Goal: Task Accomplishment & Management: Manage account settings

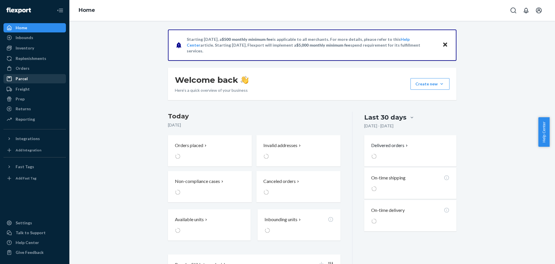
click at [11, 70] on icon at bounding box center [9, 68] width 4 height 5
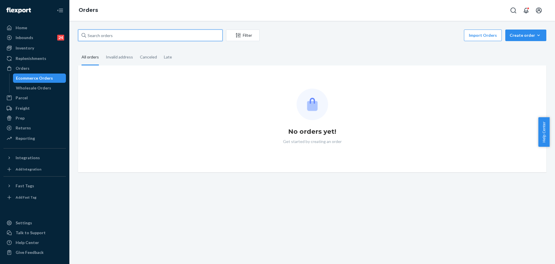
click at [123, 33] on input "text" at bounding box center [150, 36] width 145 height 12
paste input "25563833"
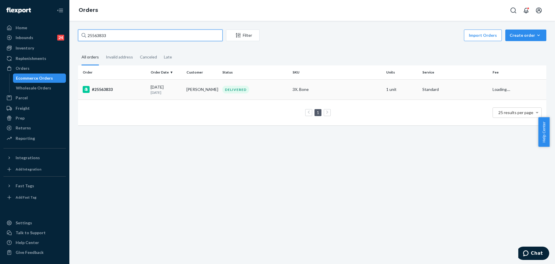
type input "25563833"
click at [355, 91] on div "3X. Bone" at bounding box center [337, 89] width 89 height 6
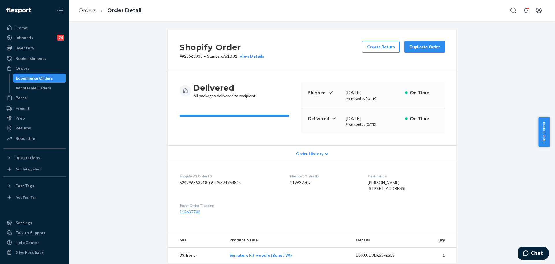
click at [25, 73] on link "Ecommerce Orders" at bounding box center [39, 77] width 53 height 9
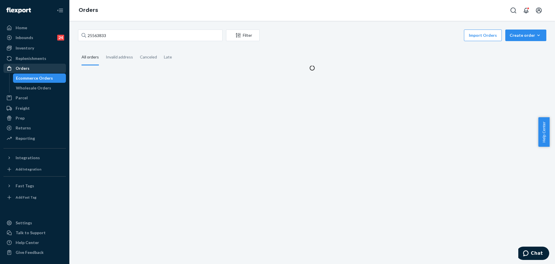
click at [26, 72] on div "Orders" at bounding box center [34, 68] width 61 height 8
click at [122, 36] on input "25563833" at bounding box center [150, 36] width 145 height 12
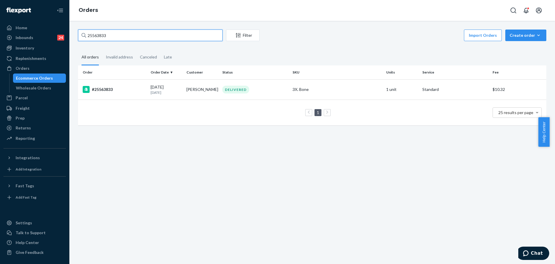
click at [122, 36] on input "25563833" at bounding box center [150, 36] width 145 height 12
paste input "4718572"
type input "254718572"
click at [324, 86] on td "Multiple SKUs" at bounding box center [337, 89] width 94 height 20
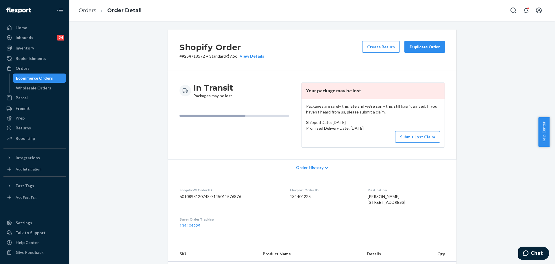
drag, startPoint x: 411, startPoint y: 50, endPoint x: 396, endPoint y: 58, distance: 16.8
click at [410, 50] on button "Duplicate Order" at bounding box center [425, 47] width 40 height 12
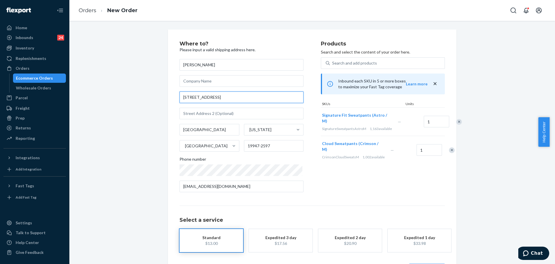
click at [235, 97] on input "26174 Manor Way" at bounding box center [242, 97] width 124 height 12
paste input "33905 fox glove run , Lewes , Delaware . the zip code is 19958"
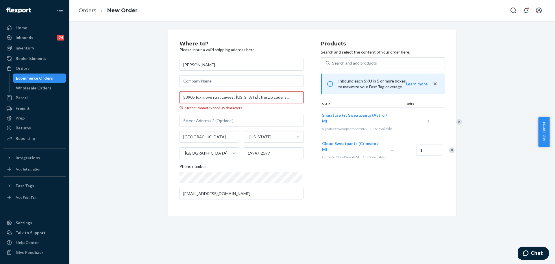
scroll to position [0, 0]
type input "33905 fox glove run , Lewes , Delaware . the zip code is 19958"
type input "Lewes"
type input "19958"
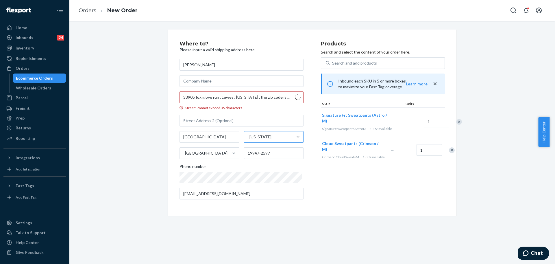
type input "33905 Foxglove Run"
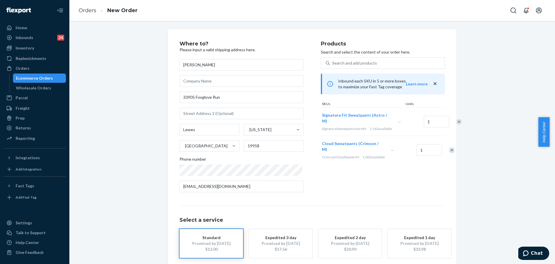
drag, startPoint x: 78, startPoint y: 195, endPoint x: 80, endPoint y: 173, distance: 21.7
click at [78, 194] on div "Where to? Please input a valid shipping address here. ruendi perez 33905 Foxglo…" at bounding box center [312, 161] width 477 height 263
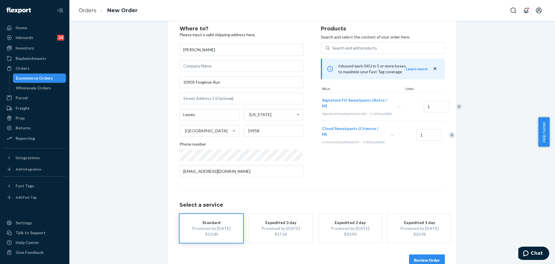
scroll to position [29, 0]
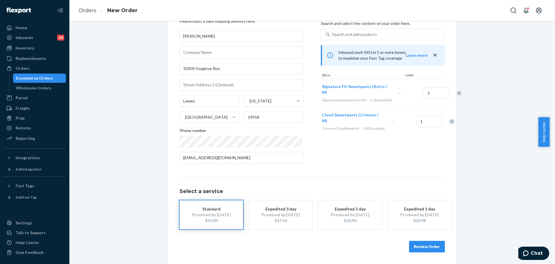
click at [419, 254] on div "Where to? Please input a valid shipping address here. ruendi perez 33905 Foxglo…" at bounding box center [312, 132] width 289 height 263
click at [420, 247] on button "Review Order" at bounding box center [427, 247] width 36 height 12
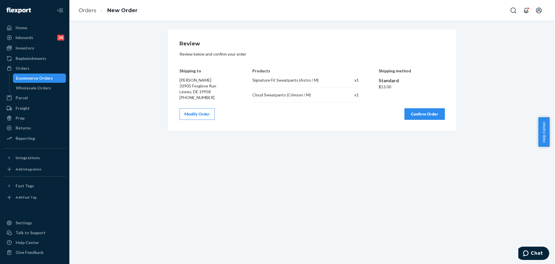
click at [428, 113] on button "Confirm Order" at bounding box center [425, 114] width 40 height 12
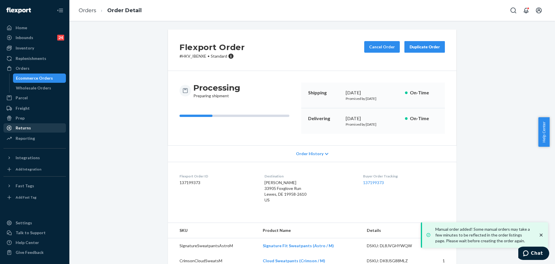
click at [42, 127] on div "Returns" at bounding box center [34, 128] width 61 height 8
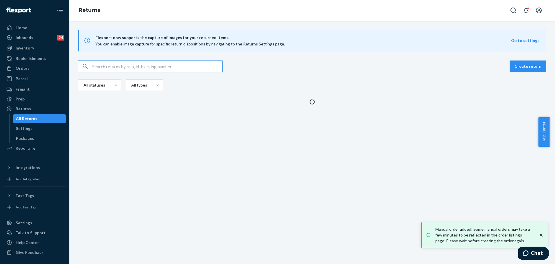
click at [141, 70] on input "text" at bounding box center [157, 66] width 130 height 12
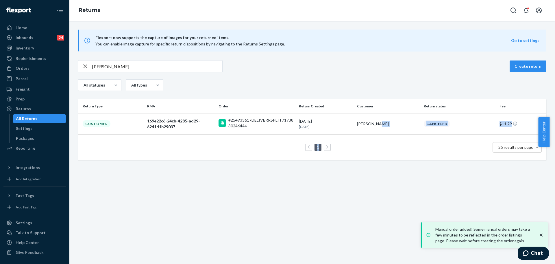
drag, startPoint x: 386, startPoint y: 122, endPoint x: 396, endPoint y: 152, distance: 31.3
click at [396, 152] on table "Return Type RMA Order Return Created Customer Return status Fee Customer 169e22…" at bounding box center [312, 129] width 469 height 61
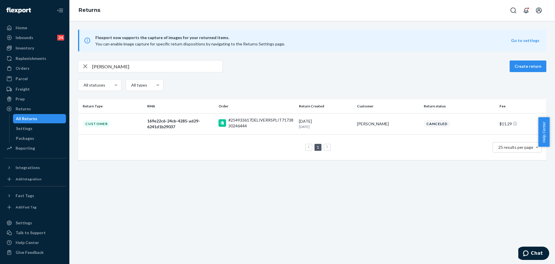
click at [138, 69] on input "JENA INOUYE" at bounding box center [157, 66] width 130 height 12
paste input "253529902"
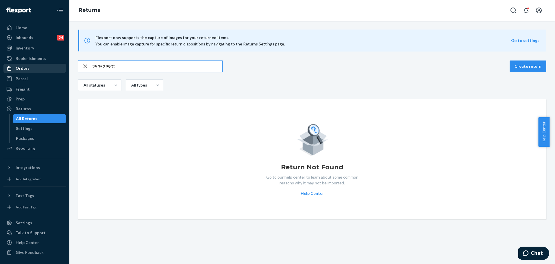
type input "253529902"
click at [60, 68] on div "Orders" at bounding box center [34, 68] width 61 height 8
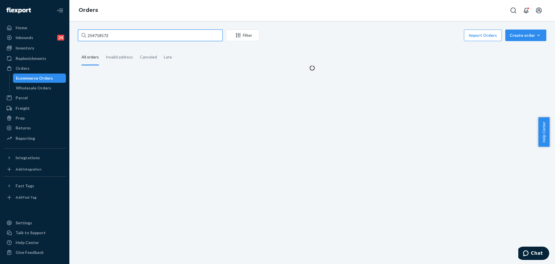
click at [134, 31] on input "254718572" at bounding box center [150, 36] width 145 height 12
type input "v"
paste input "253529902"
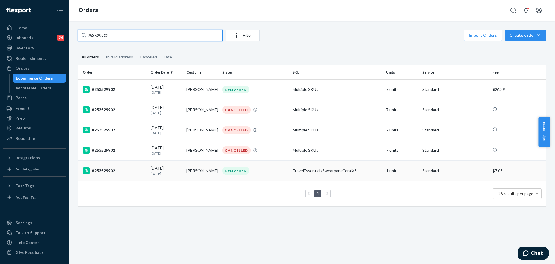
type input "253529902"
click at [360, 170] on div "TravelEssentialsSweatpantCoralXS" at bounding box center [337, 171] width 89 height 6
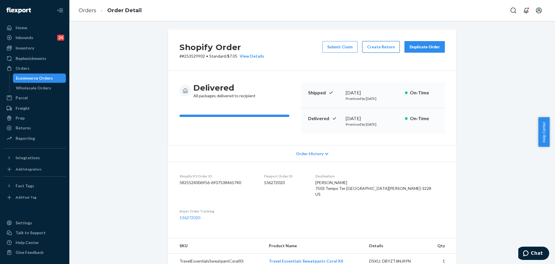
click at [383, 46] on button "Create Return" at bounding box center [381, 47] width 38 height 12
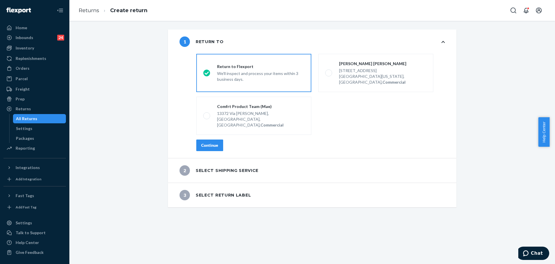
click at [208, 142] on div "Continue" at bounding box center [209, 145] width 17 height 6
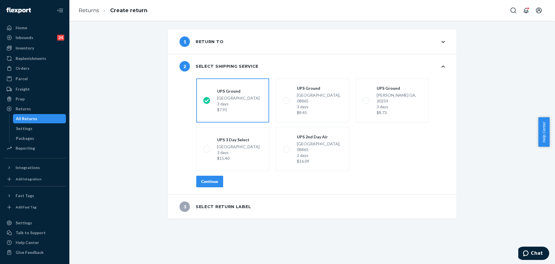
click at [204, 178] on div "Continue" at bounding box center [209, 181] width 17 height 6
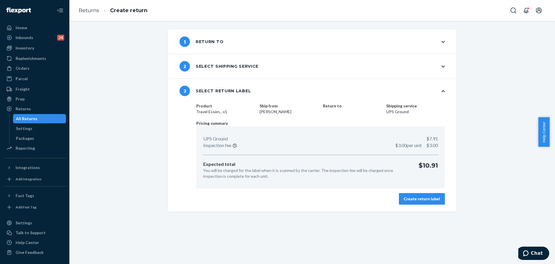
click at [426, 198] on div "Create return label" at bounding box center [422, 199] width 36 height 6
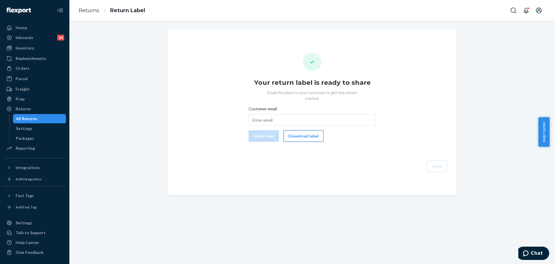
click at [300, 130] on button "Download label" at bounding box center [304, 136] width 40 height 12
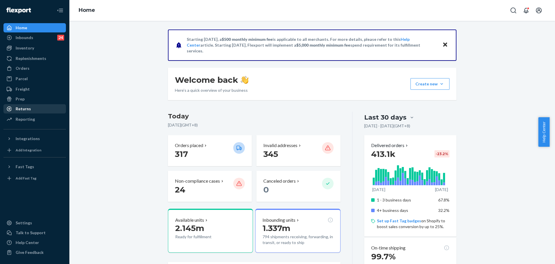
click at [41, 104] on link "Returns" at bounding box center [34, 108] width 62 height 9
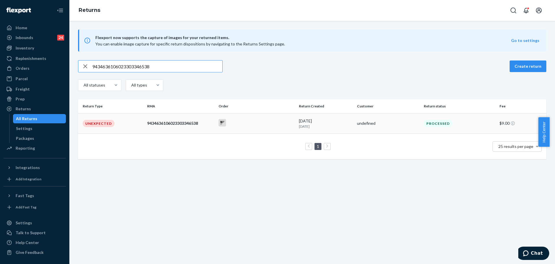
type input "9434636106023303346538"
click at [467, 121] on div "Processed" at bounding box center [459, 123] width 73 height 7
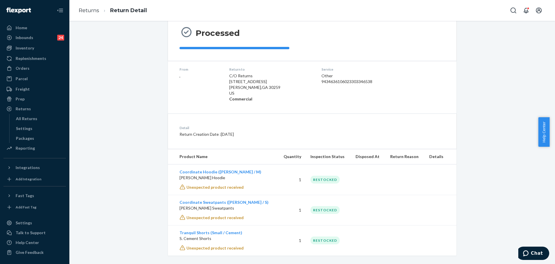
scroll to position [62, 0]
